Goal: Task Accomplishment & Management: Complete application form

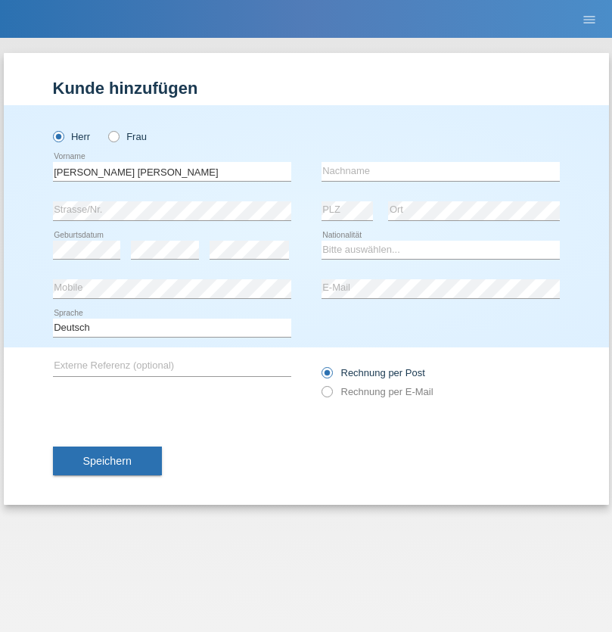
type input "José Antonio"
click at [440, 171] on input "text" at bounding box center [441, 171] width 238 height 19
type input "Jara Zambrano"
select select "ES"
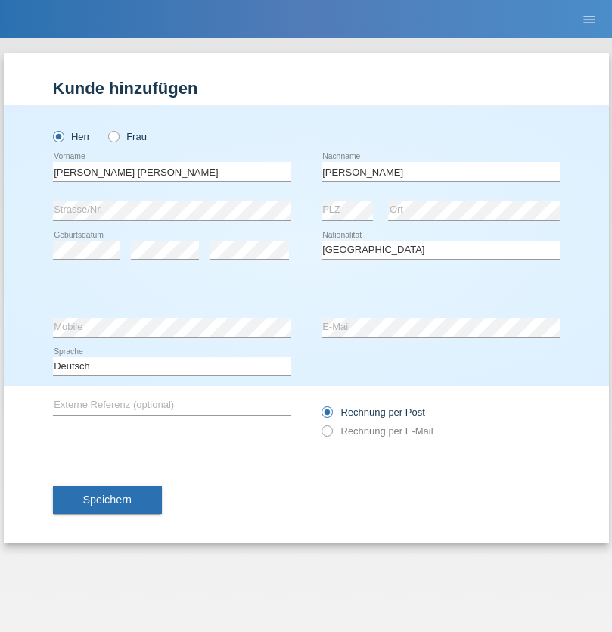
select select "C"
select select "19"
select select "07"
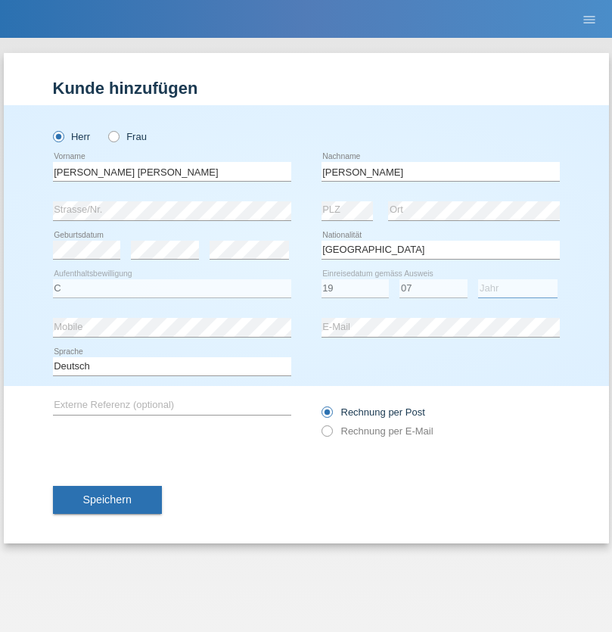
select select "2021"
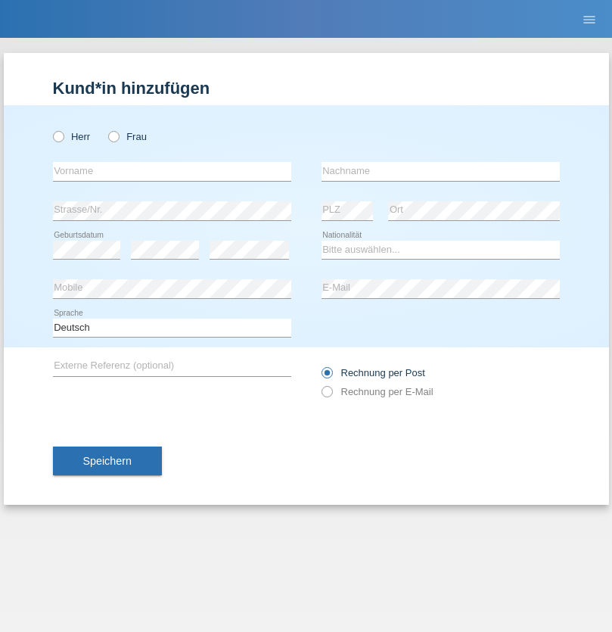
radio input "true"
click at [172, 171] on input "text" at bounding box center [172, 171] width 238 height 19
type input "Dino"
click at [440, 171] on input "text" at bounding box center [441, 171] width 238 height 19
type input "Zarkovic"
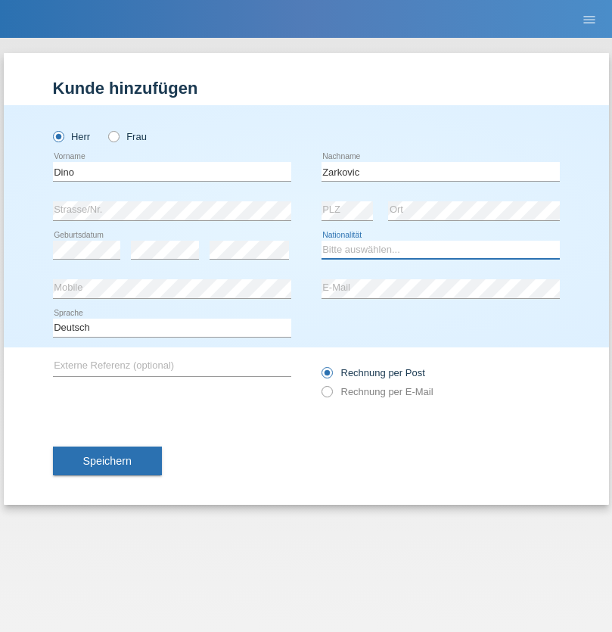
select select "CH"
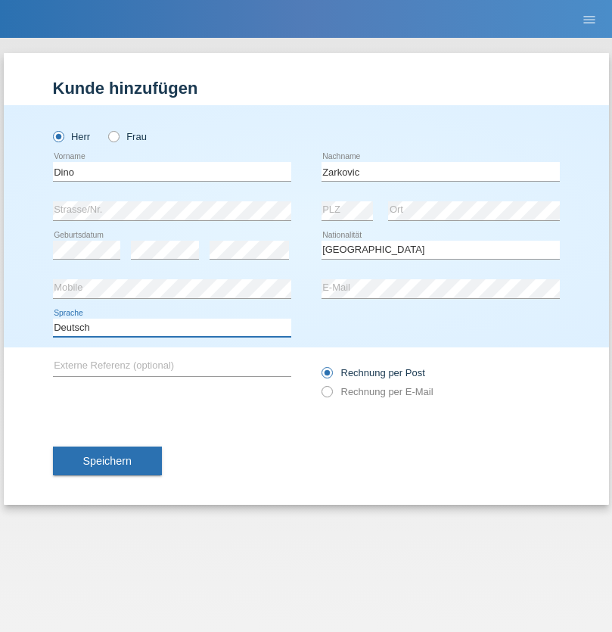
select select "en"
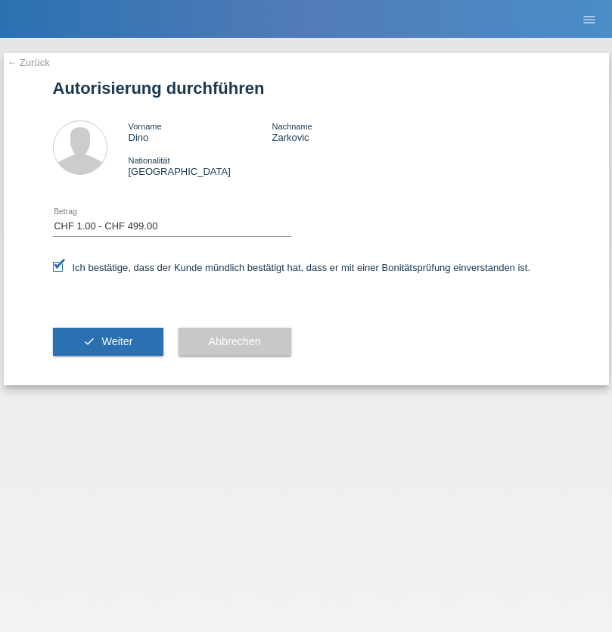
select select "1"
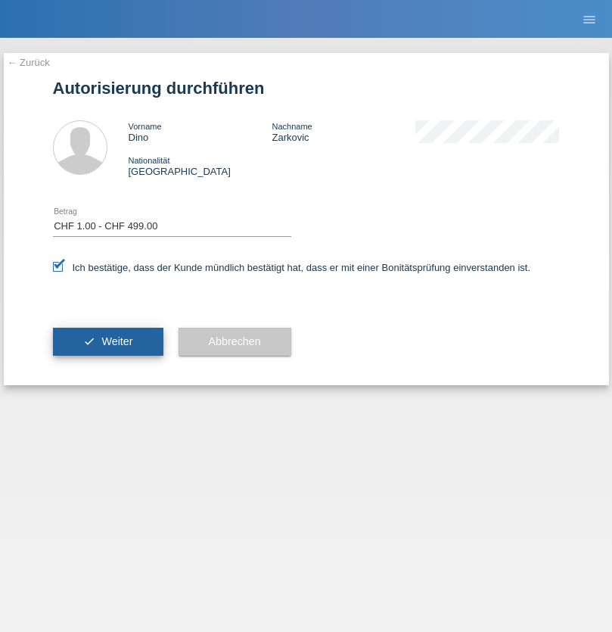
click at [107, 341] on span "Weiter" at bounding box center [116, 341] width 31 height 12
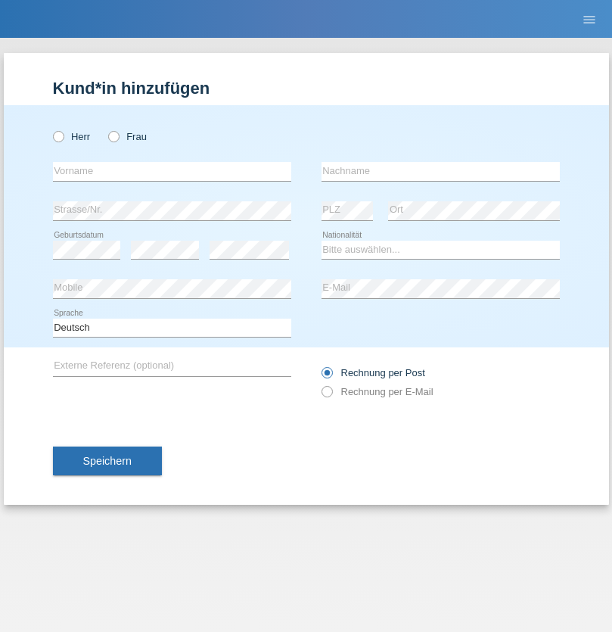
radio input "true"
click at [172, 171] on input "text" at bounding box center [172, 171] width 238 height 19
type input "Bogdan"
click at [440, 171] on input "text" at bounding box center [441, 171] width 238 height 19
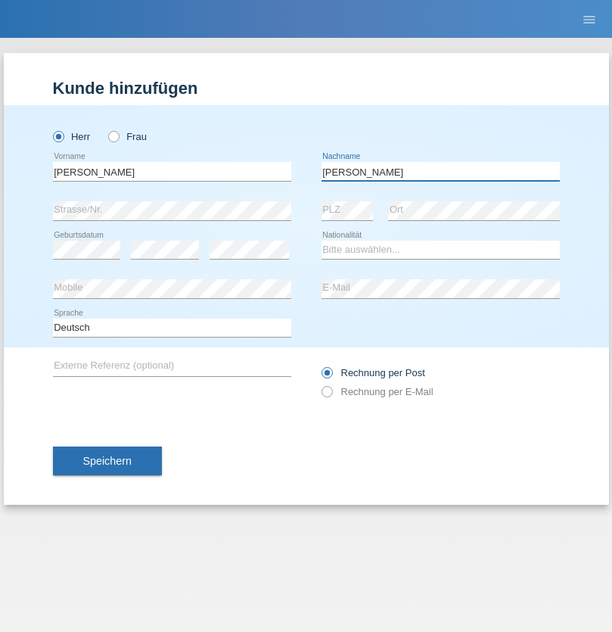
type input "Cristian"
select select "RO"
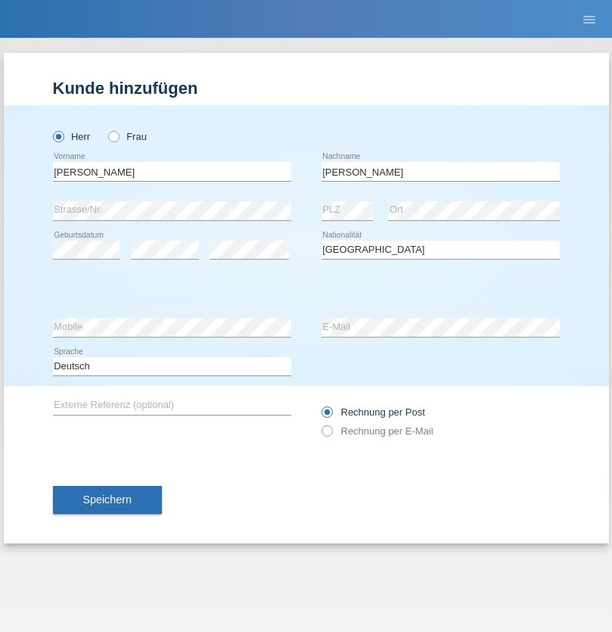
select select "C"
select select "11"
select select "02"
select select "2011"
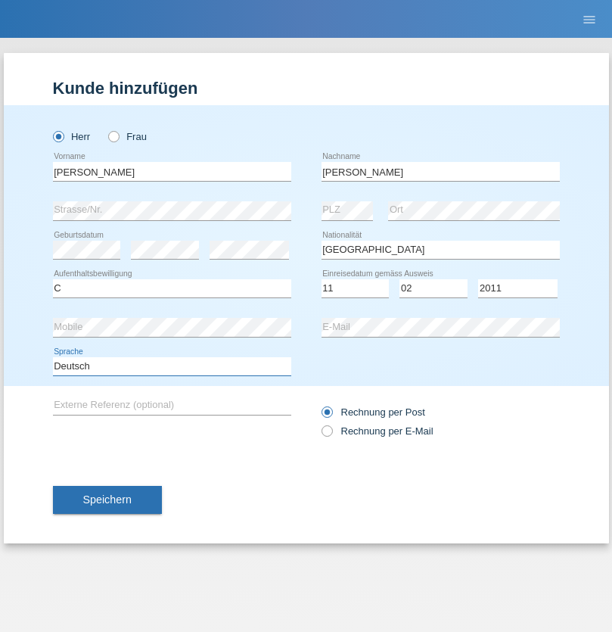
select select "en"
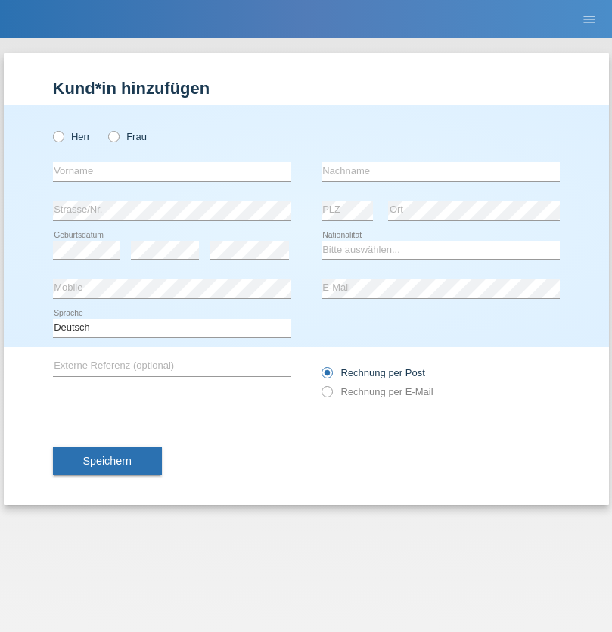
radio input "true"
click at [172, 171] on input "text" at bounding box center [172, 171] width 238 height 19
type input "[PERSON_NAME]"
click at [440, 171] on input "text" at bounding box center [441, 171] width 238 height 19
type input "Ymeri"
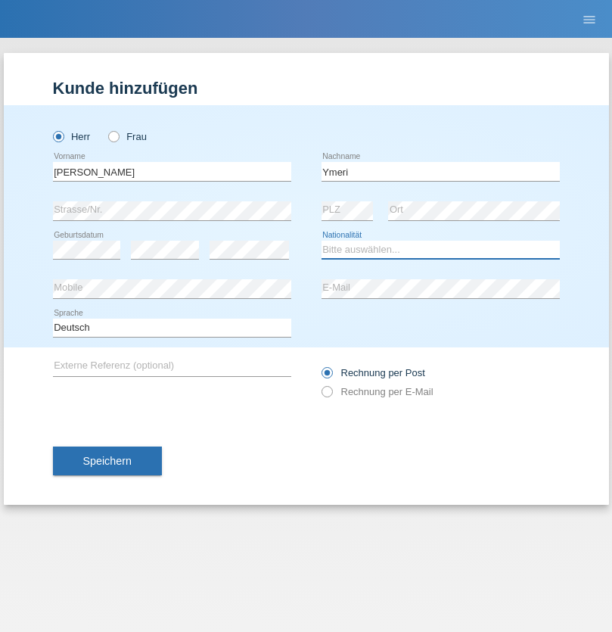
select select "XK"
select select "C"
select select "21"
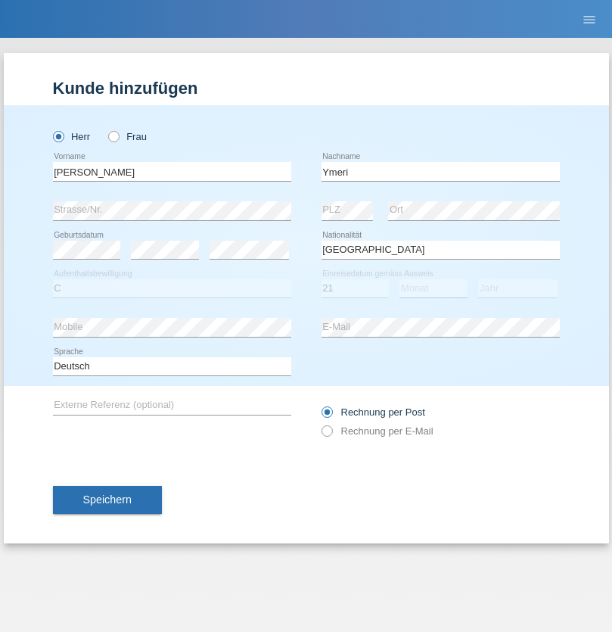
select select "03"
select select "1991"
